Goal: Task Accomplishment & Management: Use online tool/utility

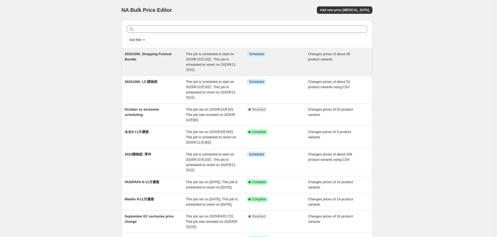
click at [163, 62] on div "20251009_Shopping Festival Bundle" at bounding box center [155, 61] width 61 height 21
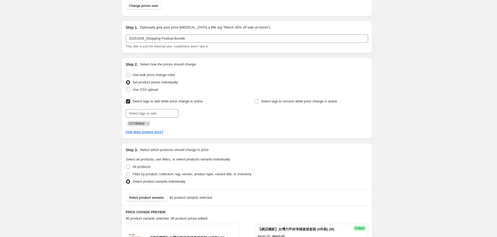
scroll to position [147, 0]
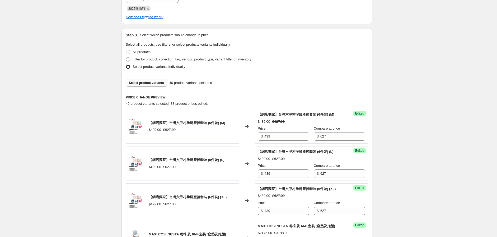
click at [146, 82] on span "Select product variants" at bounding box center [146, 83] width 35 height 4
click at [148, 80] on button "Select product variants" at bounding box center [146, 82] width 41 height 7
click at [150, 83] on span "Select product variants" at bounding box center [146, 83] width 35 height 4
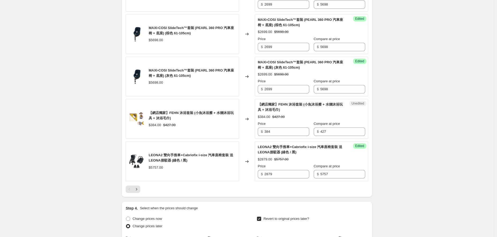
scroll to position [880, 0]
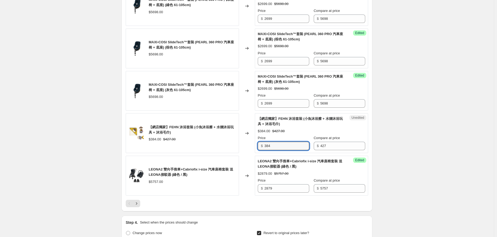
drag, startPoint x: 281, startPoint y: 161, endPoint x: 249, endPoint y: 162, distance: 31.9
click at [254, 153] on div "【網店獨家】FEHN 沐浴套裝 (小魚沐浴擦 + 水獺沐浴玩具 + 沐浴毛巾) $384.00 $427.00 Changed to Unedited 【網店…" at bounding box center [247, 133] width 242 height 40
type input "299"
click at [139, 206] on icon "Next" at bounding box center [136, 203] width 5 height 5
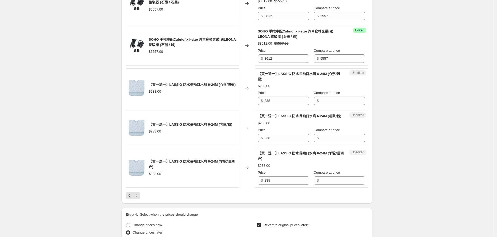
scroll to position [909, 0]
drag, startPoint x: 289, startPoint y: 103, endPoint x: 250, endPoint y: 103, distance: 39.6
click at [250, 103] on div "【買一送一】LASSIG 防水長袖口水肩 6-24M (心形/淺藍) $238.00 Changed to Unedited 【買一送一】LASSIG 防水長…" at bounding box center [247, 88] width 242 height 40
click at [327, 101] on input "Compare at price" at bounding box center [342, 100] width 45 height 8
paste input "238"
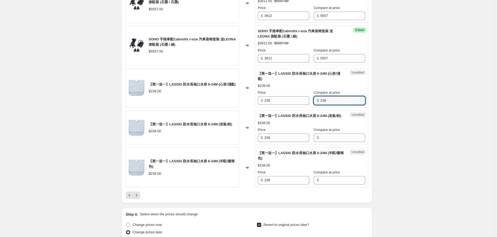
type input "238"
click at [323, 145] on div "Unedited 【買一送一】LASSIG 防水長袖口水肩 6-24M (老鼠/粉) $238.00 Price $ 238 Compare at price…" at bounding box center [311, 127] width 113 height 35
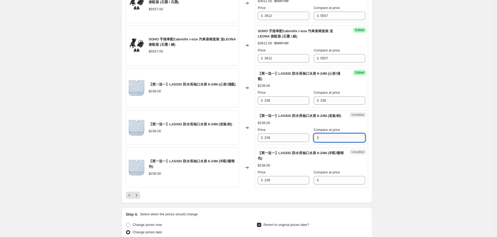
click at [323, 142] on input "Compare at price" at bounding box center [342, 138] width 45 height 8
paste input "238"
type input "238"
click at [329, 185] on input "Compare at price" at bounding box center [342, 180] width 45 height 8
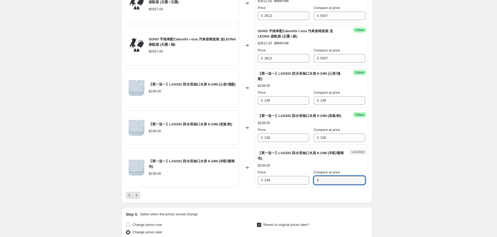
paste input "238"
type input "238"
drag, startPoint x: 278, startPoint y: 101, endPoint x: 247, endPoint y: 103, distance: 31.3
click at [252, 101] on div "【買一送一】LASSIG 防水長袖口水肩 6-24M (心形/淺藍) $238.00 Changed to Success Edited 【買一送一】LASS…" at bounding box center [247, 88] width 242 height 40
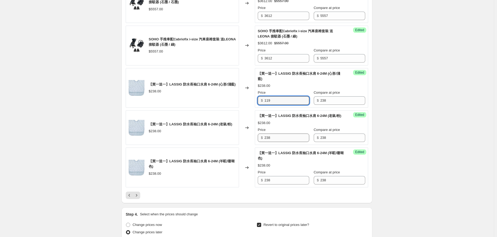
type input "119"
drag, startPoint x: 290, startPoint y: 146, endPoint x: 241, endPoint y: 153, distance: 50.0
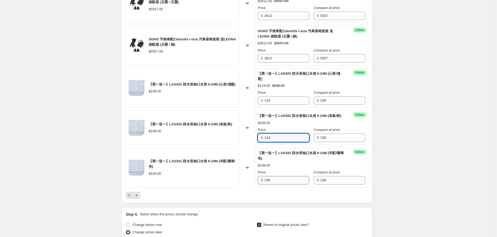
type input "119"
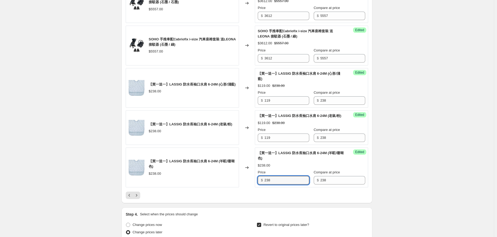
drag, startPoint x: 287, startPoint y: 189, endPoint x: 241, endPoint y: 194, distance: 46.7
type input "119"
click at [139, 198] on icon "Next" at bounding box center [136, 195] width 5 height 5
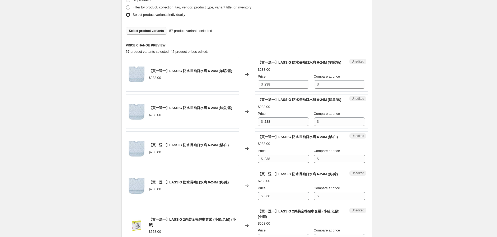
scroll to position [175, 0]
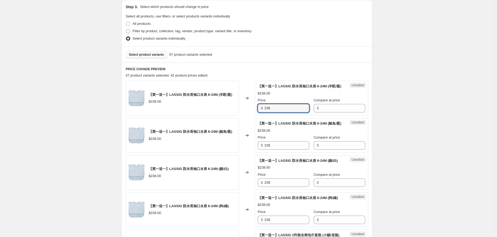
drag, startPoint x: 252, startPoint y: 117, endPoint x: 249, endPoint y: 119, distance: 4.4
click at [242, 115] on div "【買一送一】LASSIG 防水長袖口水肩 6-24M (羊駝/藍) $238.00 Changed to Unedited 【買一送一】LASSIG 防水長袖…" at bounding box center [247, 98] width 242 height 35
drag, startPoint x: 334, startPoint y: 112, endPoint x: 334, endPoint y: 139, distance: 27.7
click at [335, 111] on input "Compare at price" at bounding box center [342, 108] width 45 height 8
paste input "238"
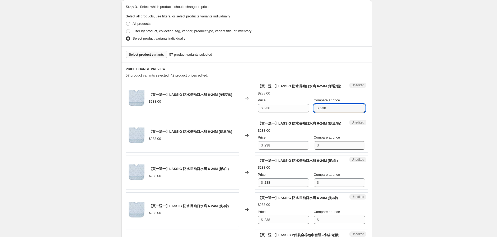
type input "238"
drag, startPoint x: 333, startPoint y: 153, endPoint x: 332, endPoint y: 159, distance: 5.9
click at [333, 150] on input "Compare at price" at bounding box center [342, 145] width 45 height 8
paste input "238"
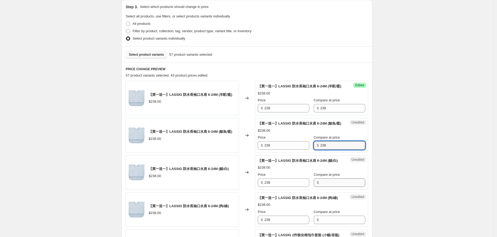
type input "238"
click at [324, 187] on input "Compare at price" at bounding box center [342, 182] width 45 height 8
paste input "238"
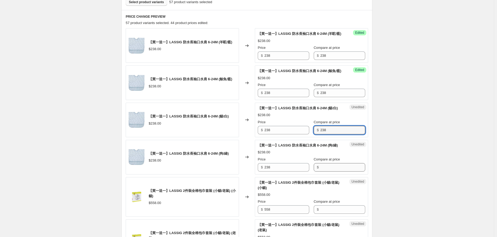
scroll to position [233, 0]
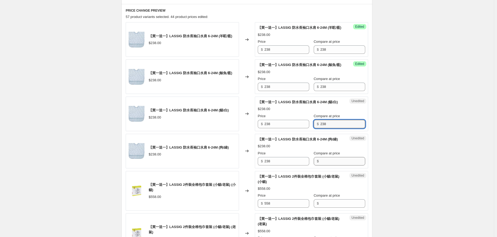
type input "238"
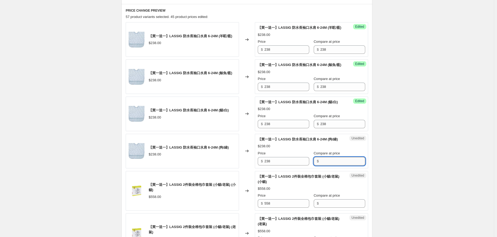
click at [328, 166] on input "Compare at price" at bounding box center [342, 161] width 45 height 8
paste input "238"
type input "238"
drag, startPoint x: 280, startPoint y: 53, endPoint x: 237, endPoint y: 53, distance: 43.0
click at [240, 53] on div "【買一送一】LASSIG 防水長袖口水肩 6-24M (羊駝/藍) $238.00 Changed to Success Edited 【買一送一】LASSI…" at bounding box center [247, 39] width 242 height 35
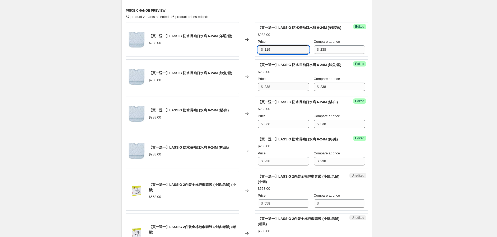
type input "119"
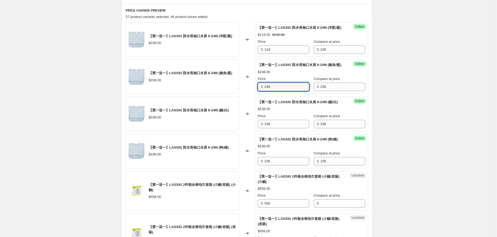
drag, startPoint x: 271, startPoint y: 99, endPoint x: 253, endPoint y: 101, distance: 18.1
click at [252, 94] on div "【買一送一】LASSIG 防水長袖口水肩 6-24M (鯨魚/藍) $238.00 Changed to Success Edited 【買一送一】LASSI…" at bounding box center [247, 76] width 242 height 35
type input "119"
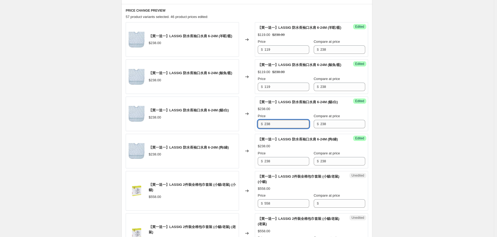
drag, startPoint x: 272, startPoint y: 136, endPoint x: 255, endPoint y: 141, distance: 17.7
click at [256, 131] on div "【買一送一】LASSIG 防水長袖口水肩 6-24M (貓/白) $238.00 Changed to Success Edited 【買一送一】LASSIG…" at bounding box center [247, 114] width 242 height 35
drag, startPoint x: 284, startPoint y: 136, endPoint x: 260, endPoint y: 145, distance: 25.5
click at [257, 131] on div "Success Edited 【買一送一】LASSIG 防水長袖口水肩 6-24M (貓/白) $238.00 Price $ 00 Compare at p…" at bounding box center [311, 114] width 113 height 35
type input "119"
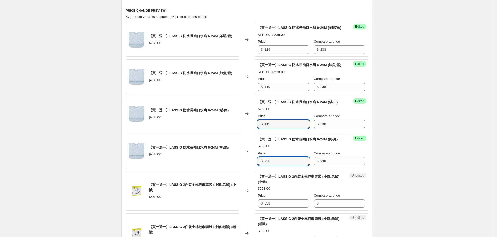
drag, startPoint x: 272, startPoint y: 184, endPoint x: 253, endPoint y: 188, distance: 19.9
click at [253, 168] on div "【買一送一】LASSIG 防水長袖口水肩 6-24M (狗/綠) $238.00 Changed to Success Edited 【買一送一】LASSIG…" at bounding box center [247, 151] width 242 height 35
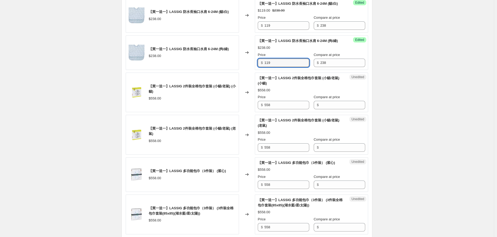
scroll to position [351, 0]
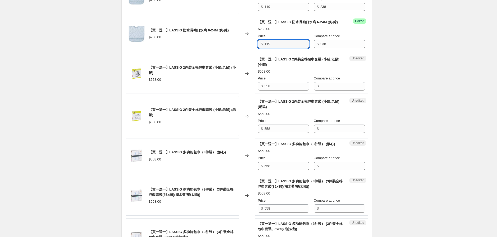
type input "119"
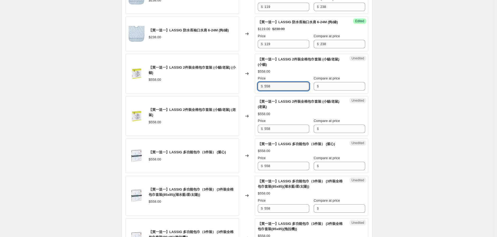
drag, startPoint x: 265, startPoint y: 106, endPoint x: 234, endPoint y: 107, distance: 30.6
click at [234, 94] on div "【買一送一】LASSIG 2件裝全棉包巾套裝 (小貓/老鼠) (小貓) $558.00 Changed to Unedited 【買一送一】LASSIG 2件…" at bounding box center [247, 74] width 242 height 40
click at [337, 91] on input "Compare at price" at bounding box center [342, 86] width 45 height 8
paste input "558"
type input "558"
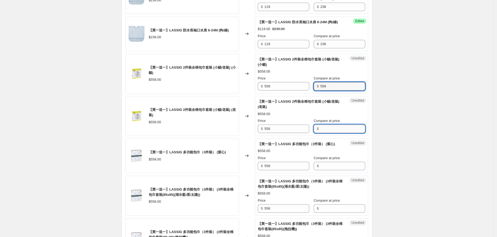
click at [331, 133] on input "Compare at price" at bounding box center [342, 129] width 45 height 8
paste input "558"
type input "558"
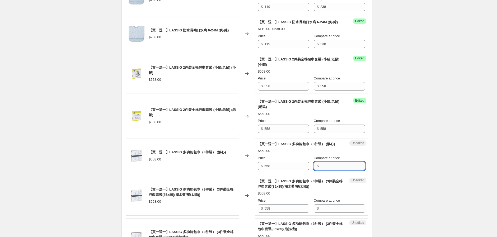
click at [328, 170] on input "Compare at price" at bounding box center [342, 166] width 45 height 8
paste input "558"
type input "558"
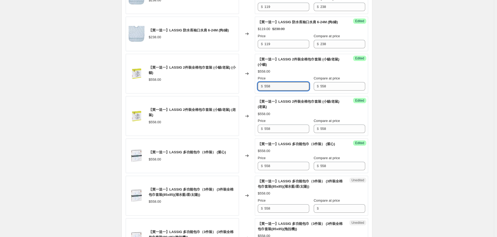
drag, startPoint x: 267, startPoint y: 106, endPoint x: 255, endPoint y: 114, distance: 14.1
click at [245, 94] on div "【買一送一】LASSIG 2件裝全棉包巾套裝 (小貓/老鼠) (小貓) $558.00 Changed to Success Edited 【買一送一】LAS…" at bounding box center [247, 74] width 242 height 40
type input "279"
drag, startPoint x: 281, startPoint y: 149, endPoint x: 247, endPoint y: 150, distance: 34.6
click at [246, 136] on div "【買一送一】LASSIG 2件裝全棉包巾套裝 (小貓/老鼠) (老鼠) $558.00 Changed to Success Edited 【買一送一】LAS…" at bounding box center [247, 116] width 242 height 40
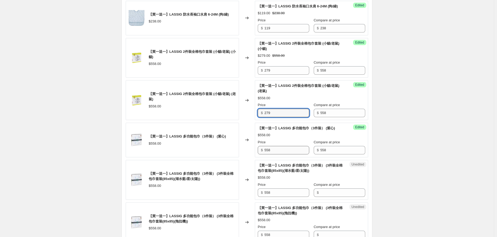
scroll to position [409, 0]
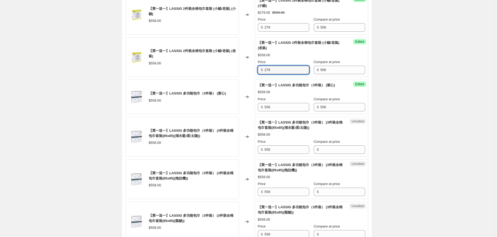
type input "279"
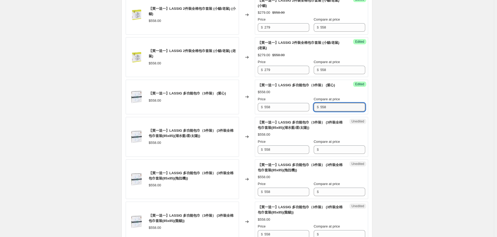
drag, startPoint x: 321, startPoint y: 128, endPoint x: 312, endPoint y: 147, distance: 21.6
click at [306, 111] on div "Price $ 558 Compare at price $ 558" at bounding box center [311, 104] width 107 height 15
drag, startPoint x: 334, startPoint y: 174, endPoint x: 336, endPoint y: 184, distance: 10.3
click at [334, 154] on input "Compare at price" at bounding box center [342, 149] width 45 height 8
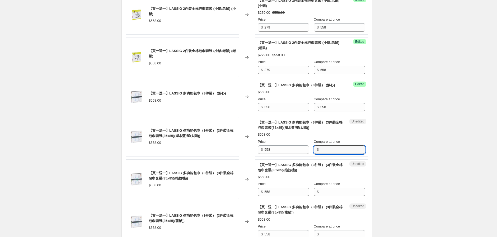
paste input "558"
type input "558"
click at [334, 196] on input "Compare at price" at bounding box center [342, 192] width 45 height 8
paste input "558"
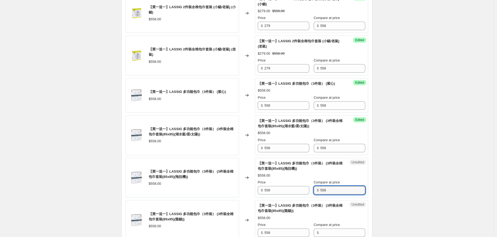
scroll to position [468, 0]
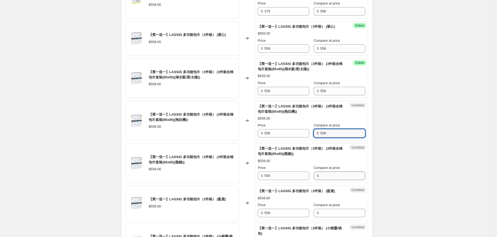
type input "558"
click at [334, 180] on input "Compare at price" at bounding box center [342, 176] width 45 height 8
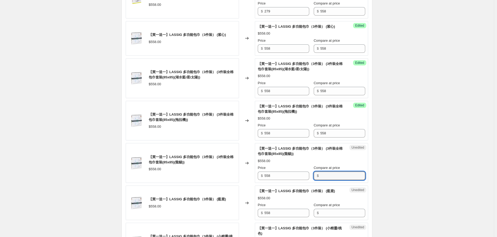
paste input "558"
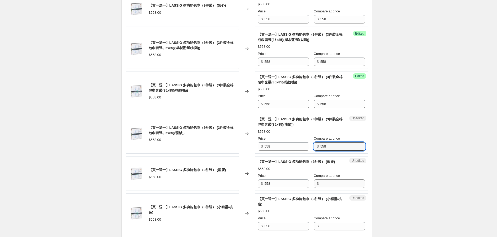
type input "558"
click at [333, 188] on input "Compare at price" at bounding box center [342, 184] width 45 height 8
paste input "558"
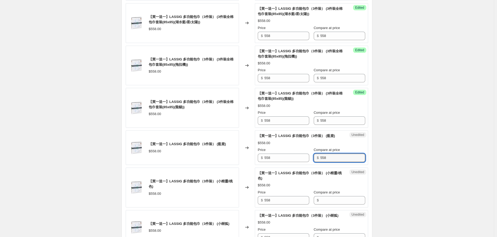
scroll to position [556, 0]
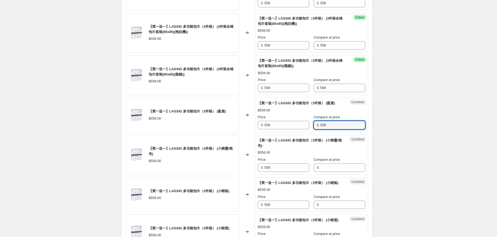
type input "558"
drag, startPoint x: 331, startPoint y: 198, endPoint x: 330, endPoint y: 194, distance: 4.3
click at [330, 197] on div "【買一送一】LASSIG 防水長袖口水肩 6-24M (羊駝/藍) $238.00 Changed to Success Edited 【買一送一】LASSI…" at bounding box center [247, 30] width 242 height 661
click at [329, 172] on input "Compare at price" at bounding box center [342, 167] width 45 height 8
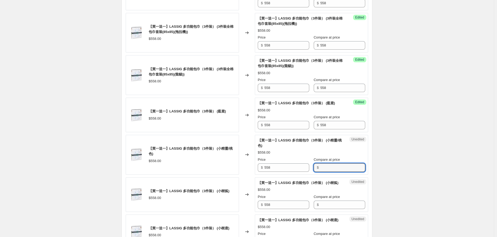
paste input "558"
type input "558"
click at [328, 209] on div "Compare at price $" at bounding box center [339, 201] width 51 height 15
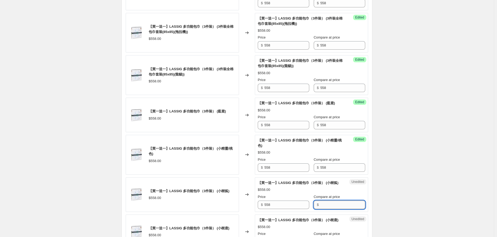
click at [326, 209] on input "Compare at price" at bounding box center [342, 205] width 45 height 8
paste input "558"
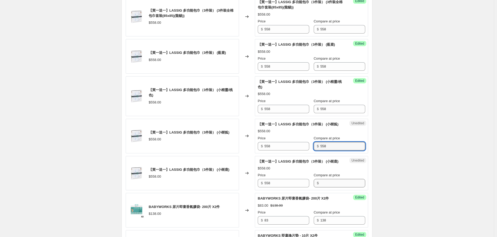
type input "558"
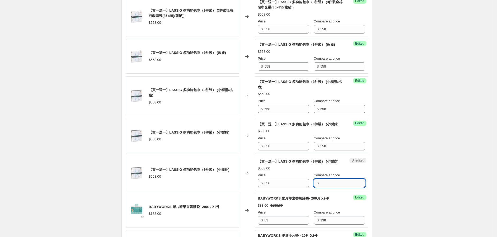
click at [332, 187] on input "Compare at price" at bounding box center [342, 183] width 45 height 8
paste input "558"
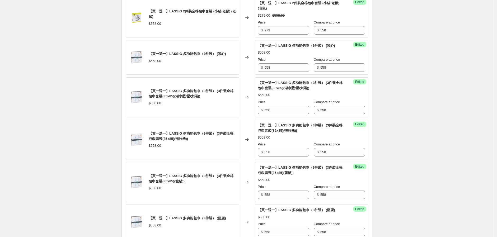
scroll to position [439, 0]
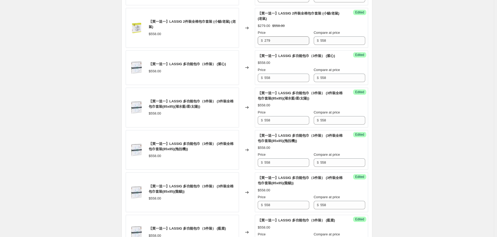
type input "558"
drag, startPoint x: 276, startPoint y: 62, endPoint x: 254, endPoint y: 66, distance: 21.8
click at [259, 45] on div "$ 279" at bounding box center [283, 40] width 51 height 8
drag, startPoint x: 275, startPoint y: 100, endPoint x: 255, endPoint y: 108, distance: 21.3
click at [254, 85] on div "【買一送一】LASSIG 多功能包巾（3件裝） (紫心) $558.00 Changed to Success Edited 【買一送一】LASSIG 多功能…" at bounding box center [247, 67] width 242 height 35
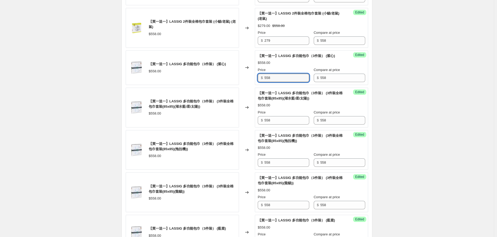
paste input "279"
type input "279"
drag, startPoint x: 267, startPoint y: 143, endPoint x: 248, endPoint y: 149, distance: 20.4
click at [248, 128] on div "【買一送一】LASSIG 多功能包巾（3件裝） (3件裝全棉包巾套裝(85x85)(湖水藍/星/太陽)) $558.00 Changed to Success…" at bounding box center [247, 108] width 242 height 40
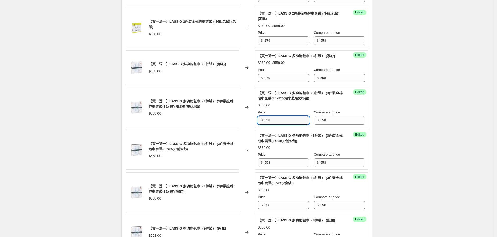
paste input "279"
type input "279"
drag, startPoint x: 275, startPoint y: 185, endPoint x: 256, endPoint y: 191, distance: 20.7
click at [256, 170] on div "【買一送一】LASSIG 多功能包巾（3件裝） (3件裝全棉包巾套裝(85x85)(拖拉機)) $558.00 Changed to Success Edit…" at bounding box center [247, 150] width 242 height 40
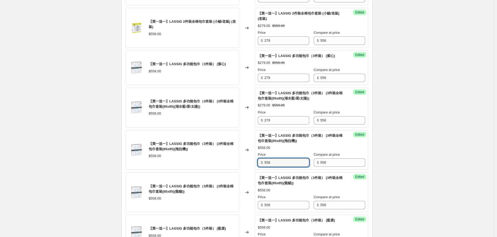
paste input "279"
type input "279"
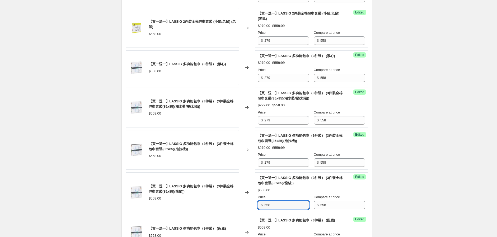
drag, startPoint x: 283, startPoint y: 227, endPoint x: 256, endPoint y: 231, distance: 27.3
click at [256, 212] on div "Success Edited 【買一送一】LASSIG 多功能包巾（3件裝） (3件裝全棉包巾套裝(85x85)(龍貓)) $558.00 Price $ 5…" at bounding box center [311, 192] width 113 height 40
paste input "279"
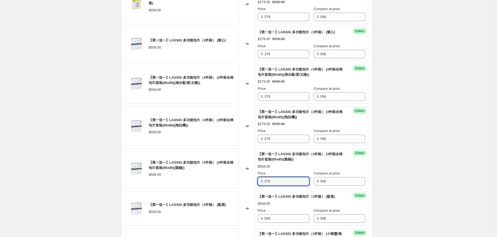
scroll to position [497, 0]
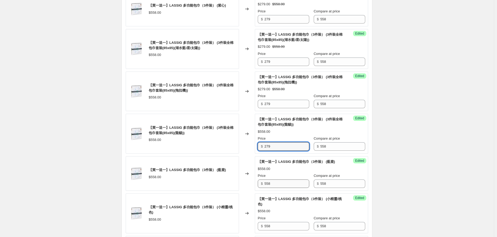
type input "279"
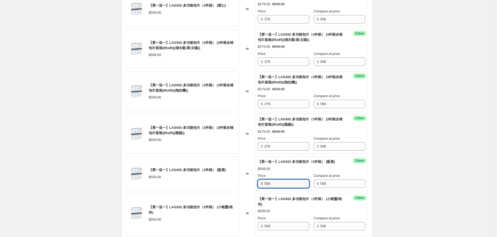
drag, startPoint x: 276, startPoint y: 207, endPoint x: 240, endPoint y: 214, distance: 36.8
click at [239, 215] on div "【買一送一】LASSIG 防水長袖口水肩 6-24M (羊駝/藍) $238.00 Changed to Success Edited 【買一送一】LASSI…" at bounding box center [247, 88] width 242 height 661
paste input "279"
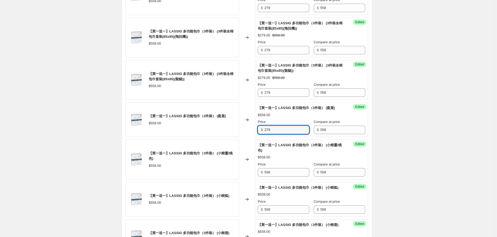
scroll to position [556, 0]
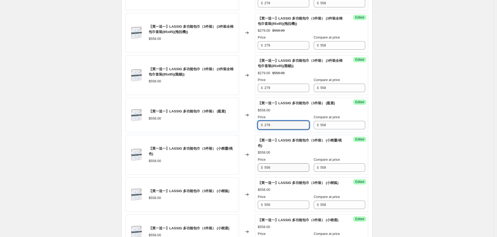
type input "279"
drag, startPoint x: 281, startPoint y: 191, endPoint x: 231, endPoint y: 198, distance: 50.4
click at [225, 199] on div "【買一送一】LASSIG 防水長袖口水肩 6-24M (羊駝/藍) $238.00 Changed to Success Edited 【買一送一】LASSI…" at bounding box center [247, 30] width 242 height 661
paste input "279"
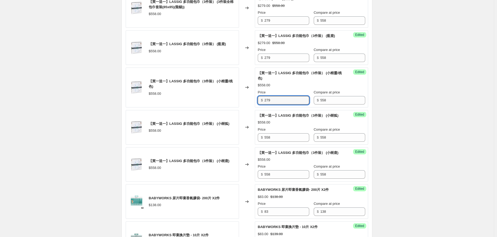
scroll to position [644, 0]
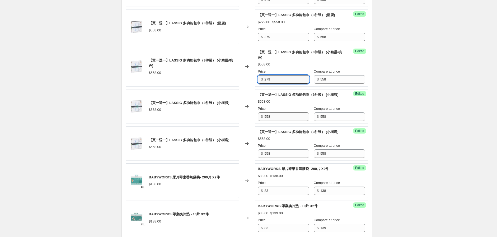
type input "279"
drag, startPoint x: 272, startPoint y: 141, endPoint x: 243, endPoint y: 146, distance: 29.3
click at [243, 124] on div "【買一送一】LASSIG 多功能包巾（3件裝） (小樹狐) $558.00 Changed to Success Edited 【買一送一】LASSIG 多功…" at bounding box center [247, 106] width 242 height 35
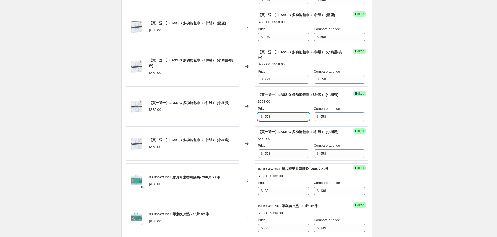
paste input "279"
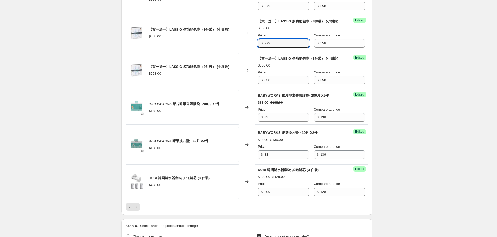
scroll to position [791, 0]
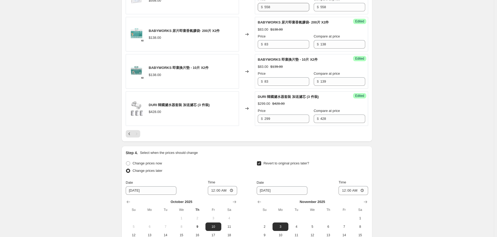
type input "279"
drag, startPoint x: 275, startPoint y: 40, endPoint x: 226, endPoint y: 47, distance: 49.6
paste input "279"
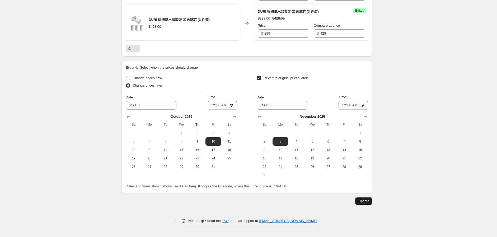
type input "279"
click at [359, 199] on button "Update" at bounding box center [363, 200] width 17 height 7
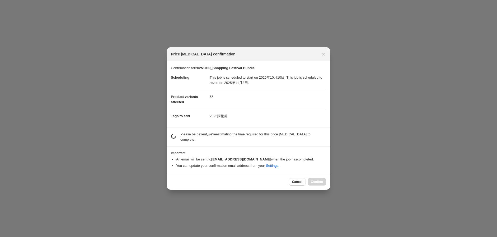
scroll to position [908, 0]
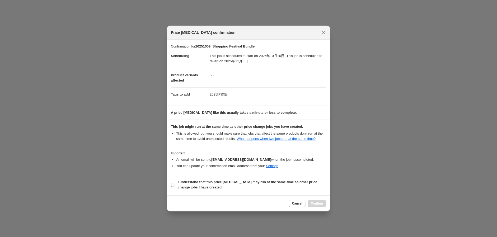
click at [197, 186] on b "I understand that this price [MEDICAL_DATA] may run at the same time as other p…" at bounding box center [247, 184] width 139 height 9
click at [175, 186] on input "I understand that this price [MEDICAL_DATA] may run at the same time as other p…" at bounding box center [173, 185] width 4 height 4
checkbox input "true"
click at [317, 201] on span "Confirm" at bounding box center [317, 203] width 12 height 4
